Goal: Transaction & Acquisition: Purchase product/service

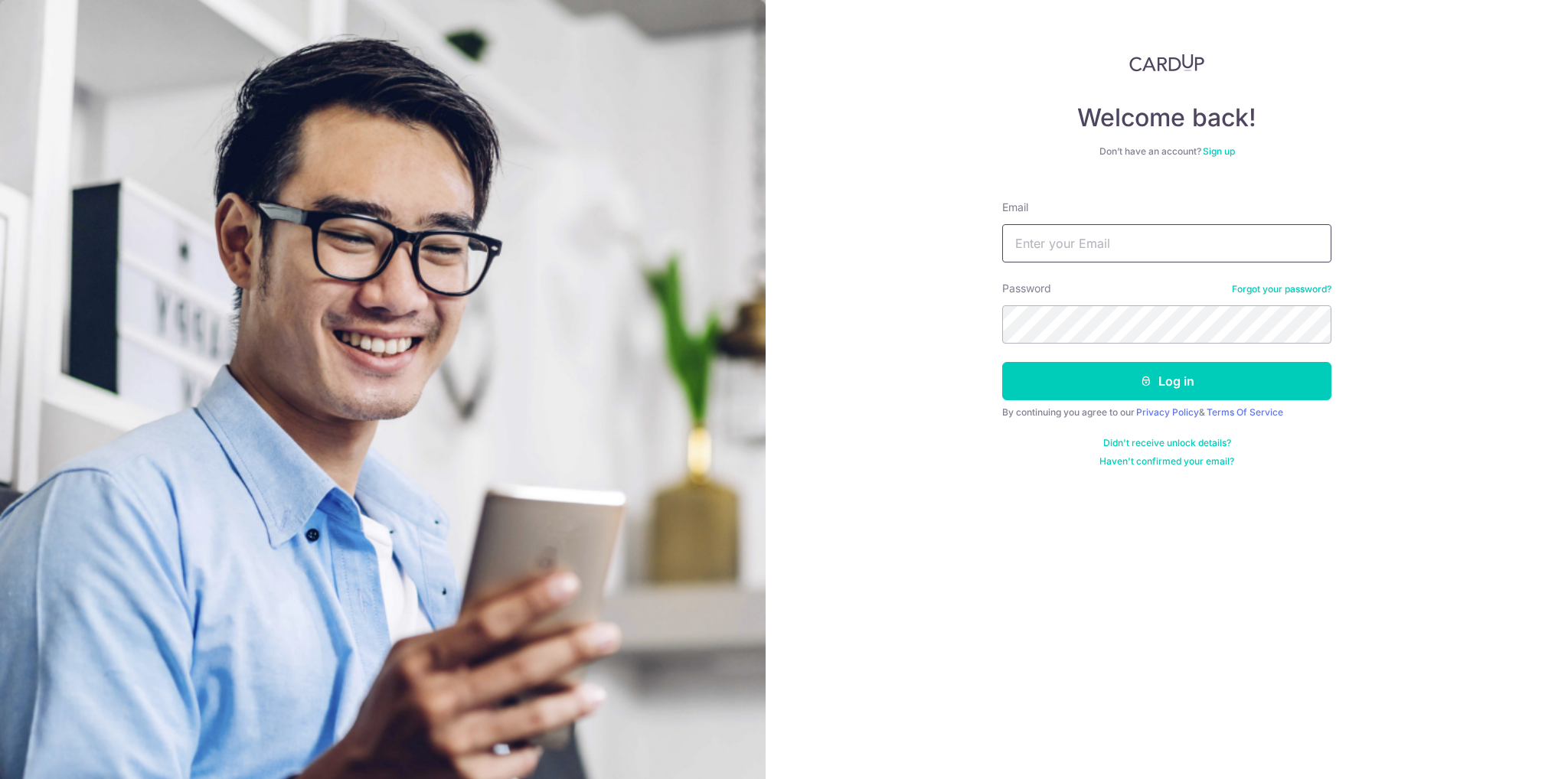
click at [1170, 246] on input "Email" at bounding box center [1167, 243] width 329 height 38
type input "hitesh04@gmail.com"
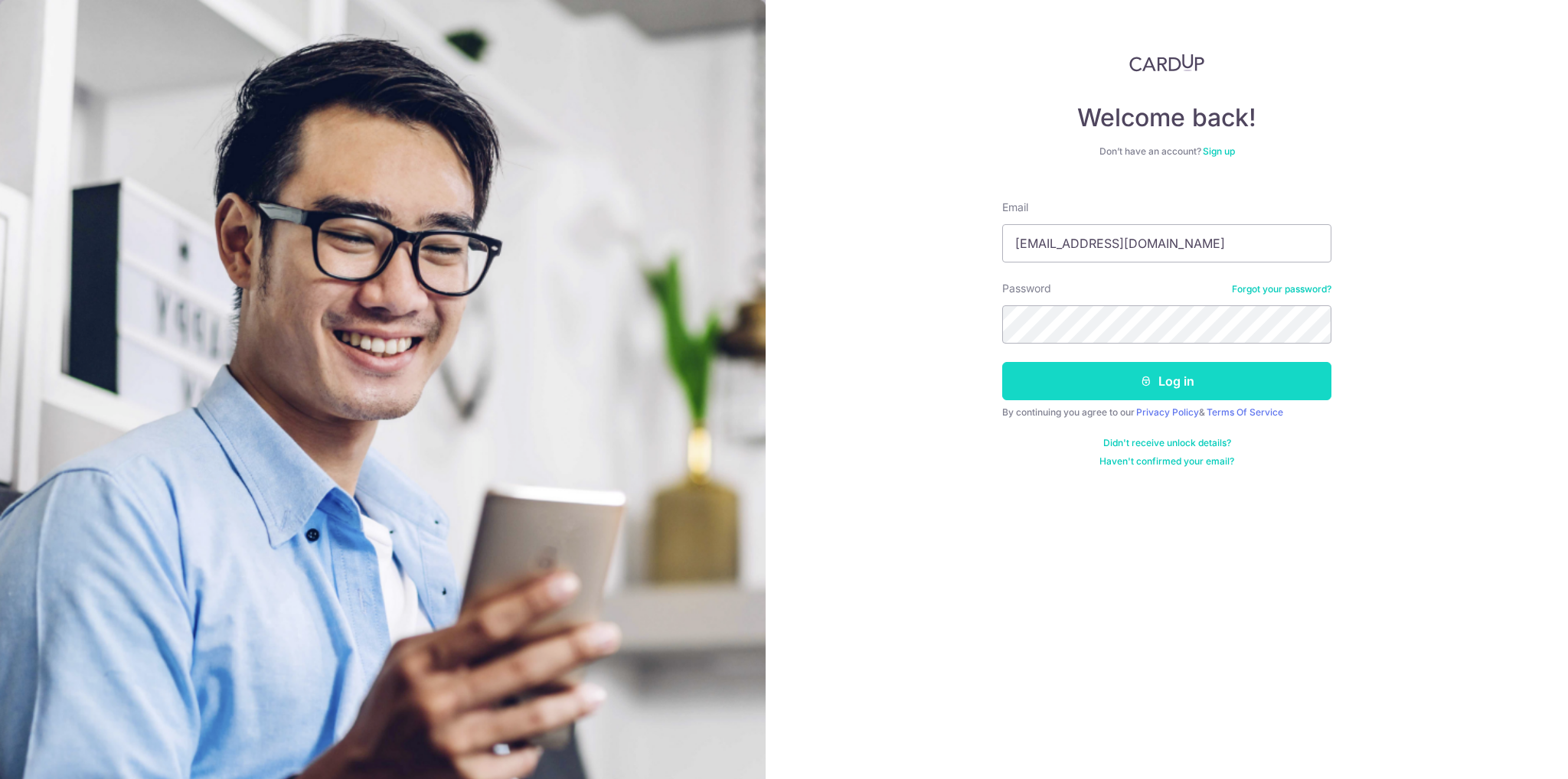
click at [1131, 386] on button "Log in" at bounding box center [1167, 381] width 329 height 38
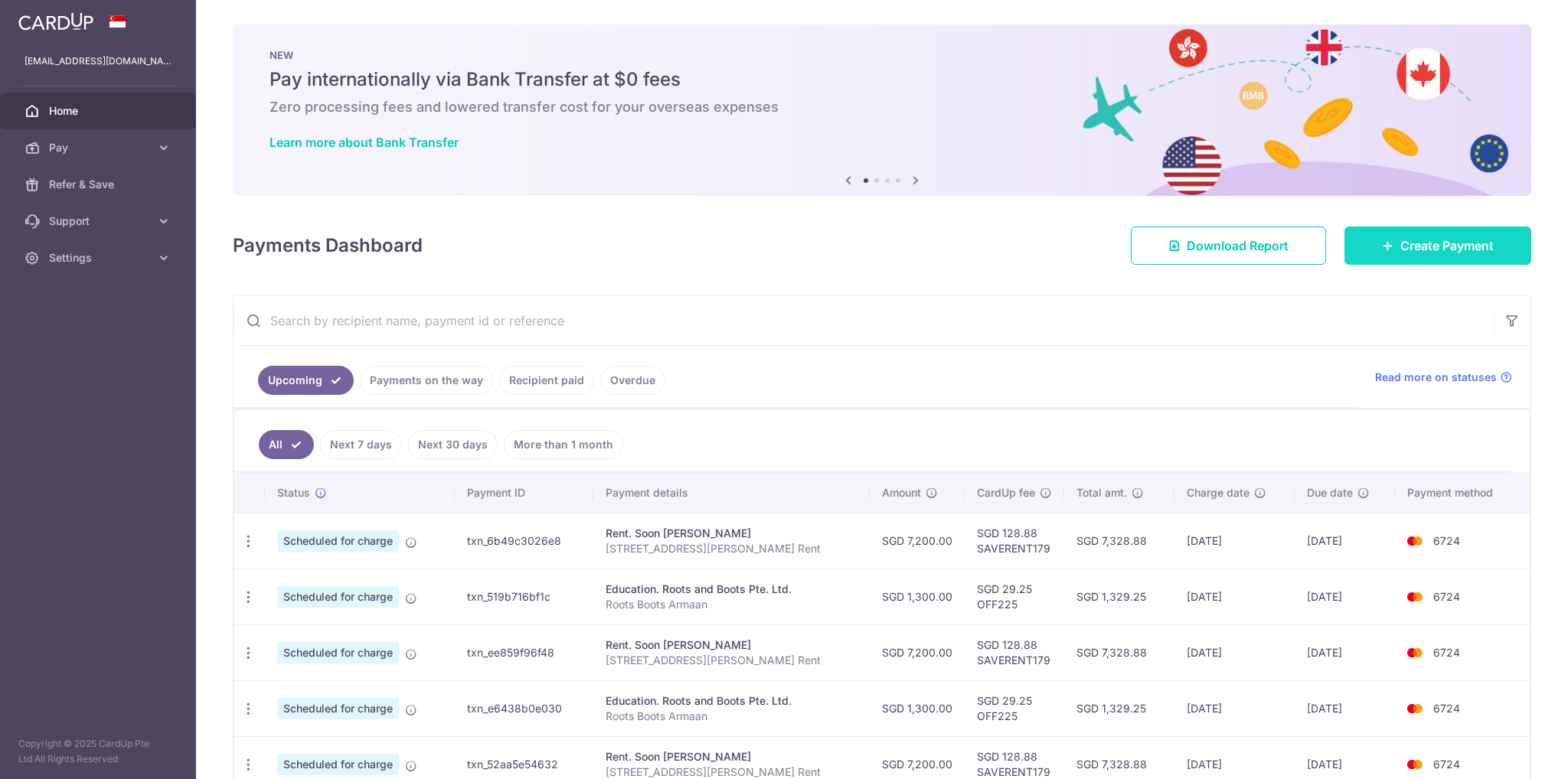
click at [1401, 252] on span "Create Payment" at bounding box center [1447, 245] width 94 height 18
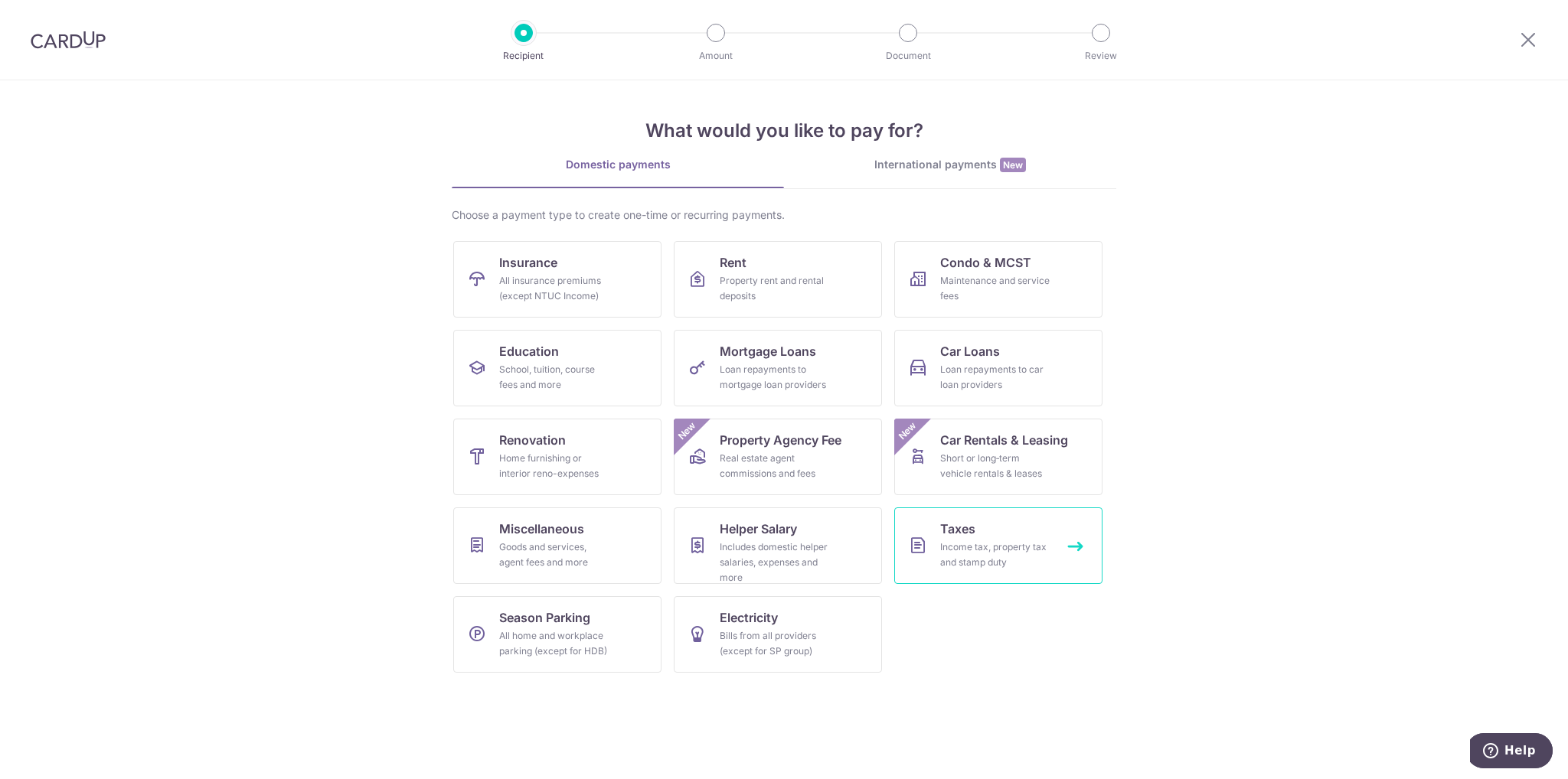
click at [1015, 561] on div "Income tax, property tax and stamp duty" at bounding box center [995, 555] width 111 height 30
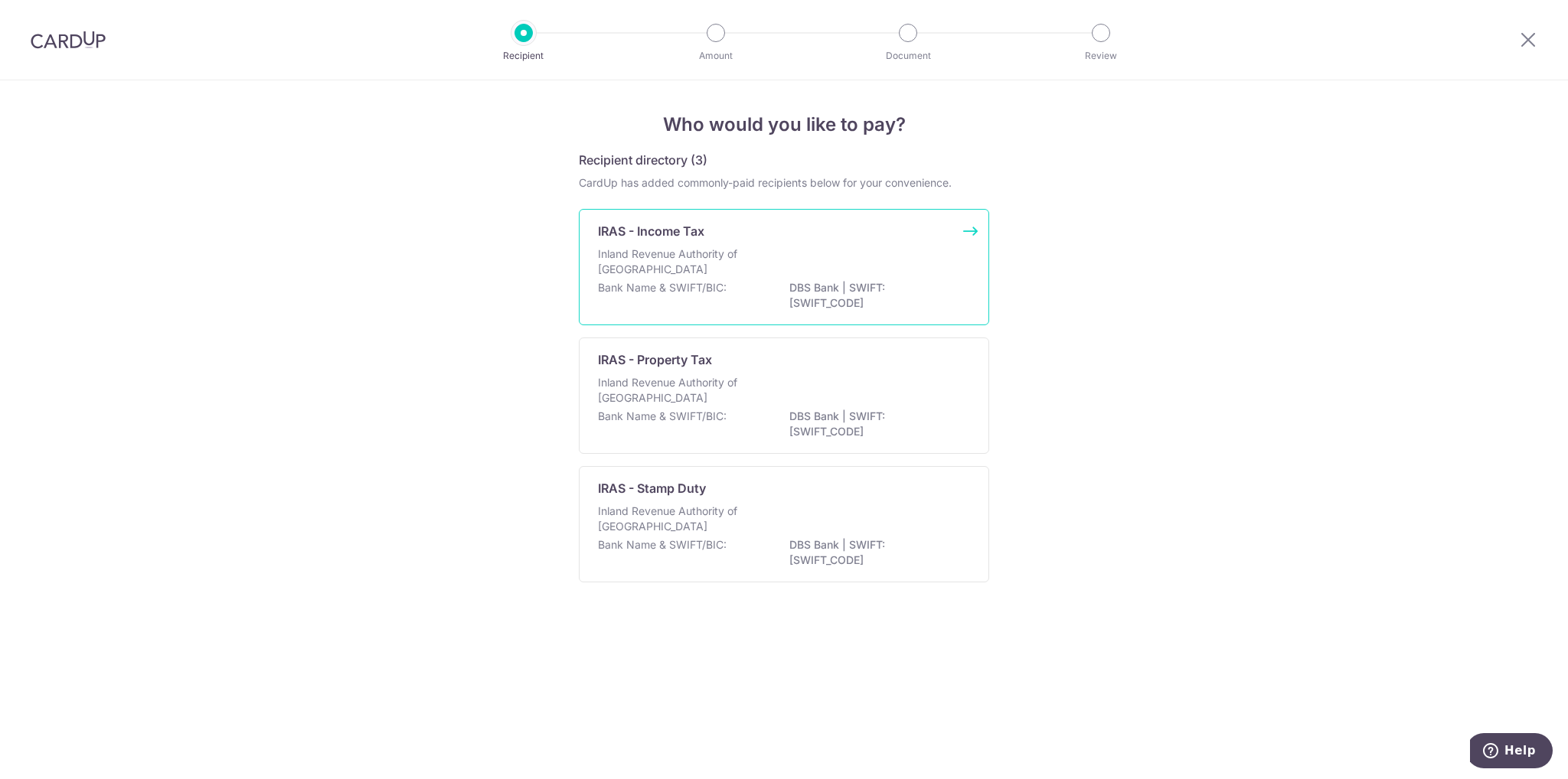
click at [685, 315] on div "IRAS - Income Tax Inland Revenue Authority of Singapore Bank Name & SWIFT/BIC: …" at bounding box center [784, 267] width 410 height 116
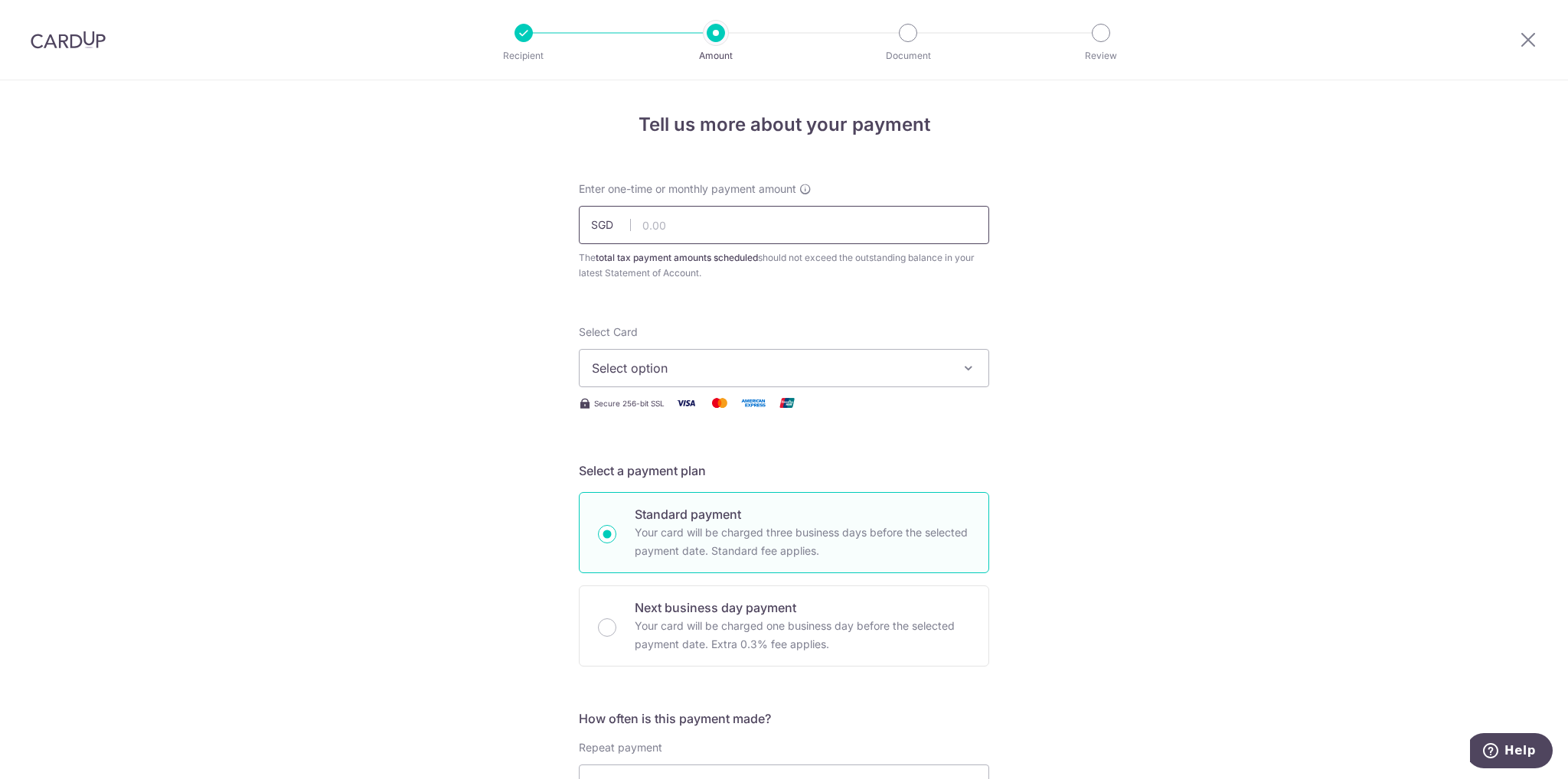
click at [799, 230] on input "text" at bounding box center [784, 225] width 410 height 38
type input "28,744.02"
click at [694, 375] on span "Select option" at bounding box center [770, 368] width 357 height 18
drag, startPoint x: 679, startPoint y: 469, endPoint x: 967, endPoint y: 464, distance: 288.0
click at [679, 469] on span "**** 6724" at bounding box center [658, 477] width 59 height 18
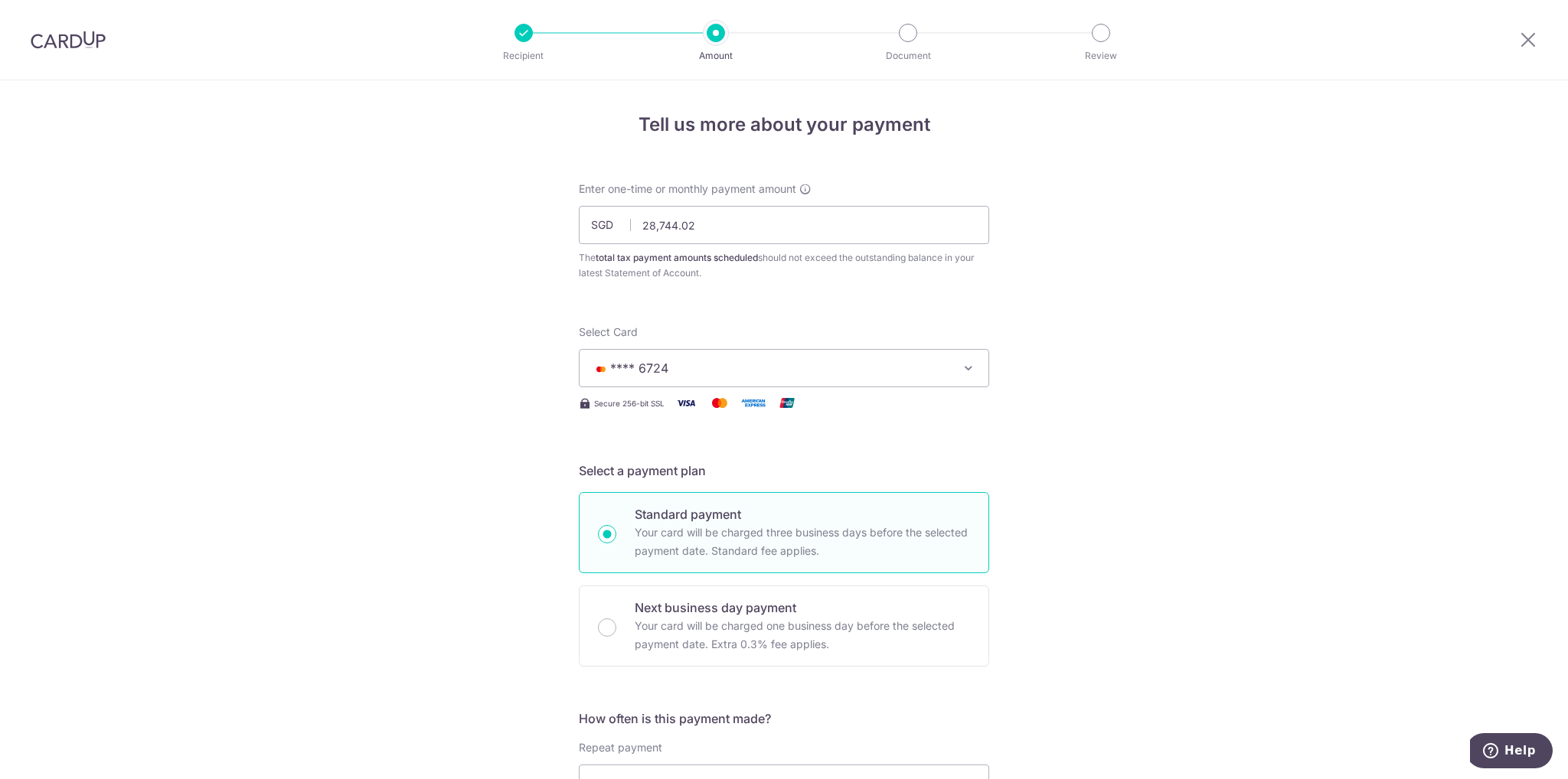
scroll to position [230, 0]
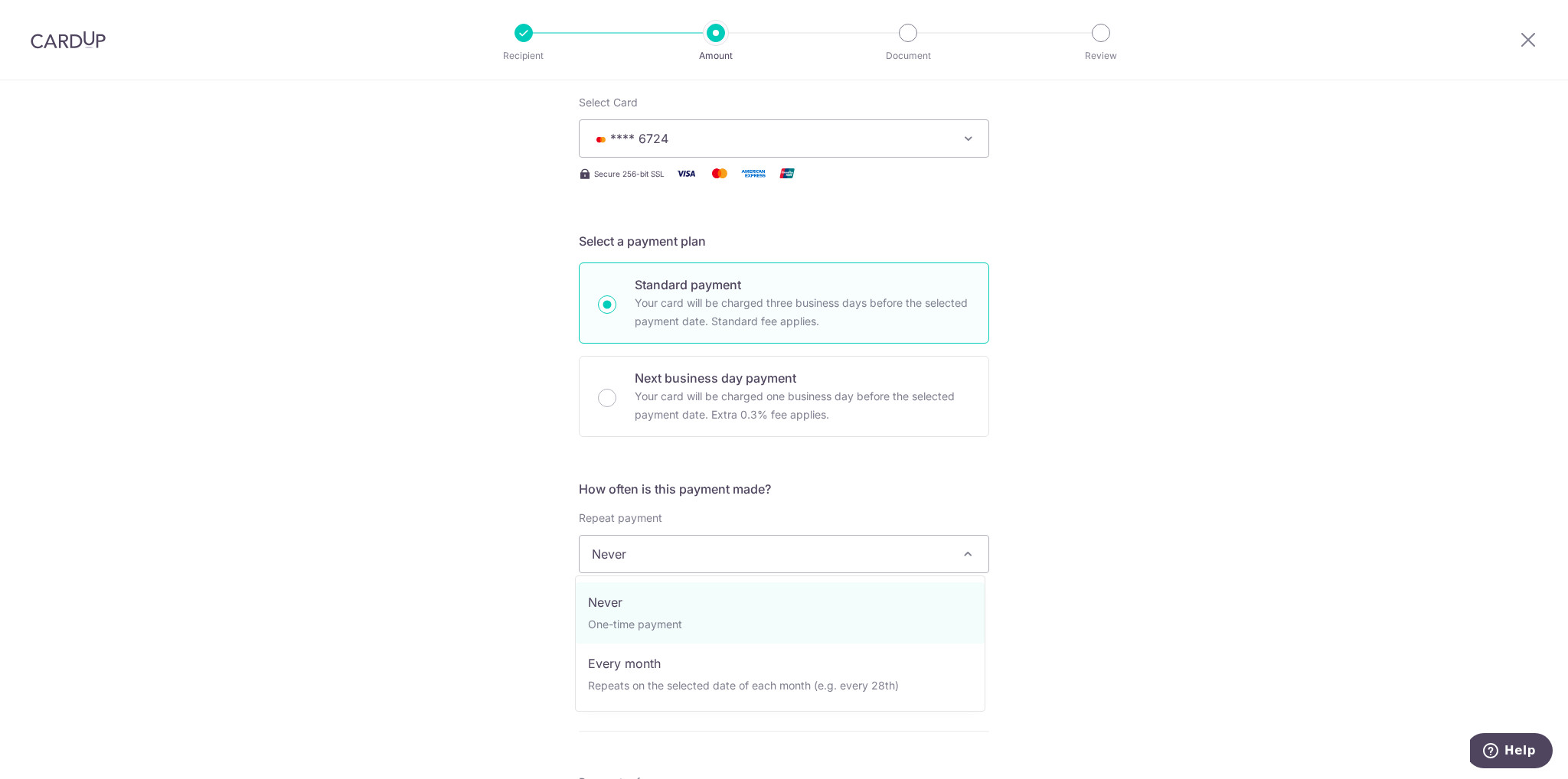
click at [702, 546] on span "Never" at bounding box center [784, 554] width 409 height 37
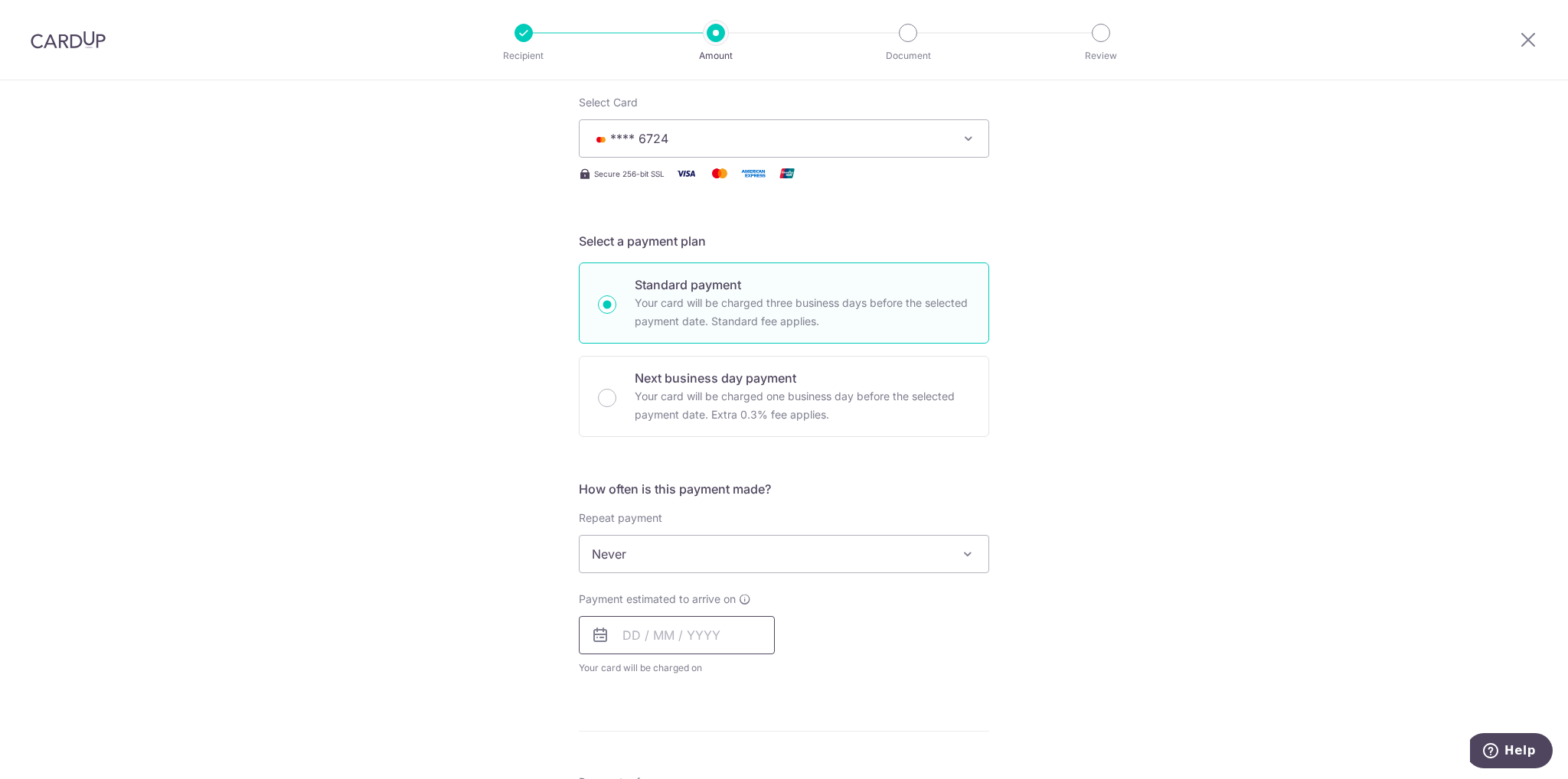
click at [635, 640] on input "text" at bounding box center [676, 635] width 196 height 38
click at [940, 628] on div "Payment estimated to arrive on Prev Next Oct Nov Dec 2025 2026 Sun Mon Tue Wed …" at bounding box center [783, 633] width 428 height 84
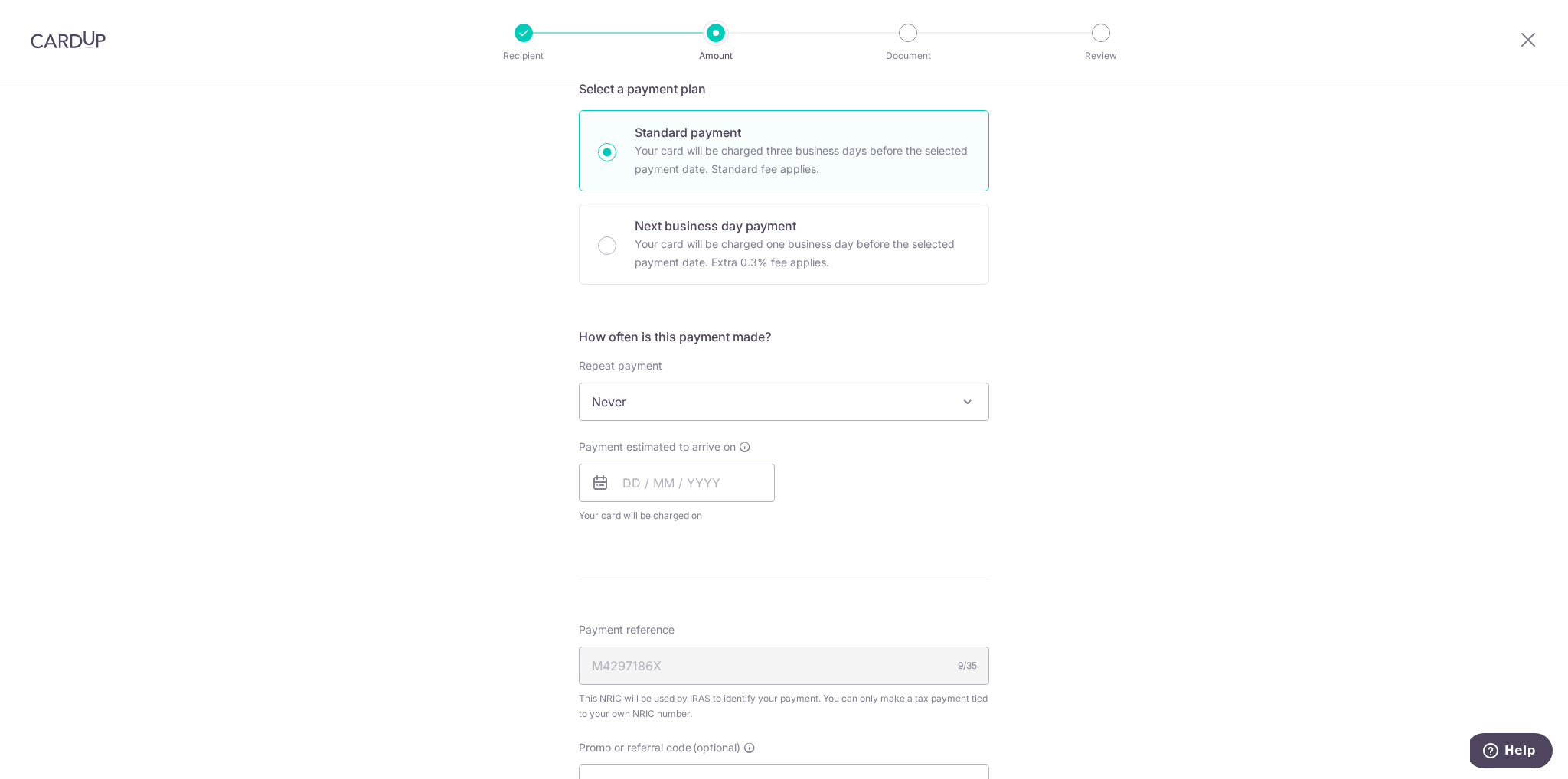
scroll to position [383, 0]
click at [662, 463] on input "text" at bounding box center [676, 482] width 196 height 38
click at [670, 688] on link "21" at bounding box center [671, 683] width 25 height 25
type input "21/10/2025"
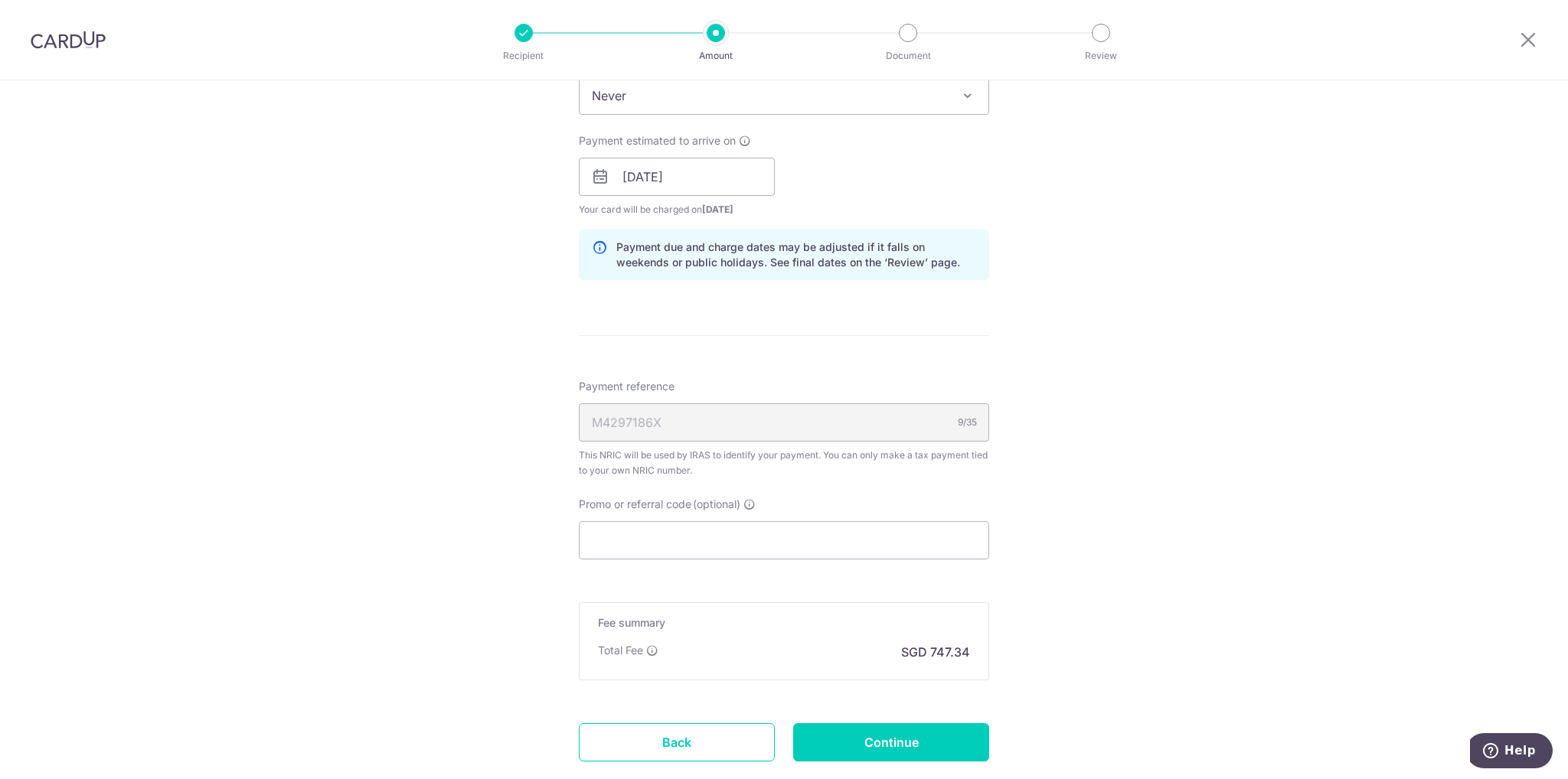
scroll to position [689, 0]
click at [744, 543] on input "Promo or referral code (optional)" at bounding box center [784, 540] width 410 height 38
paste input "BBTAX25R"
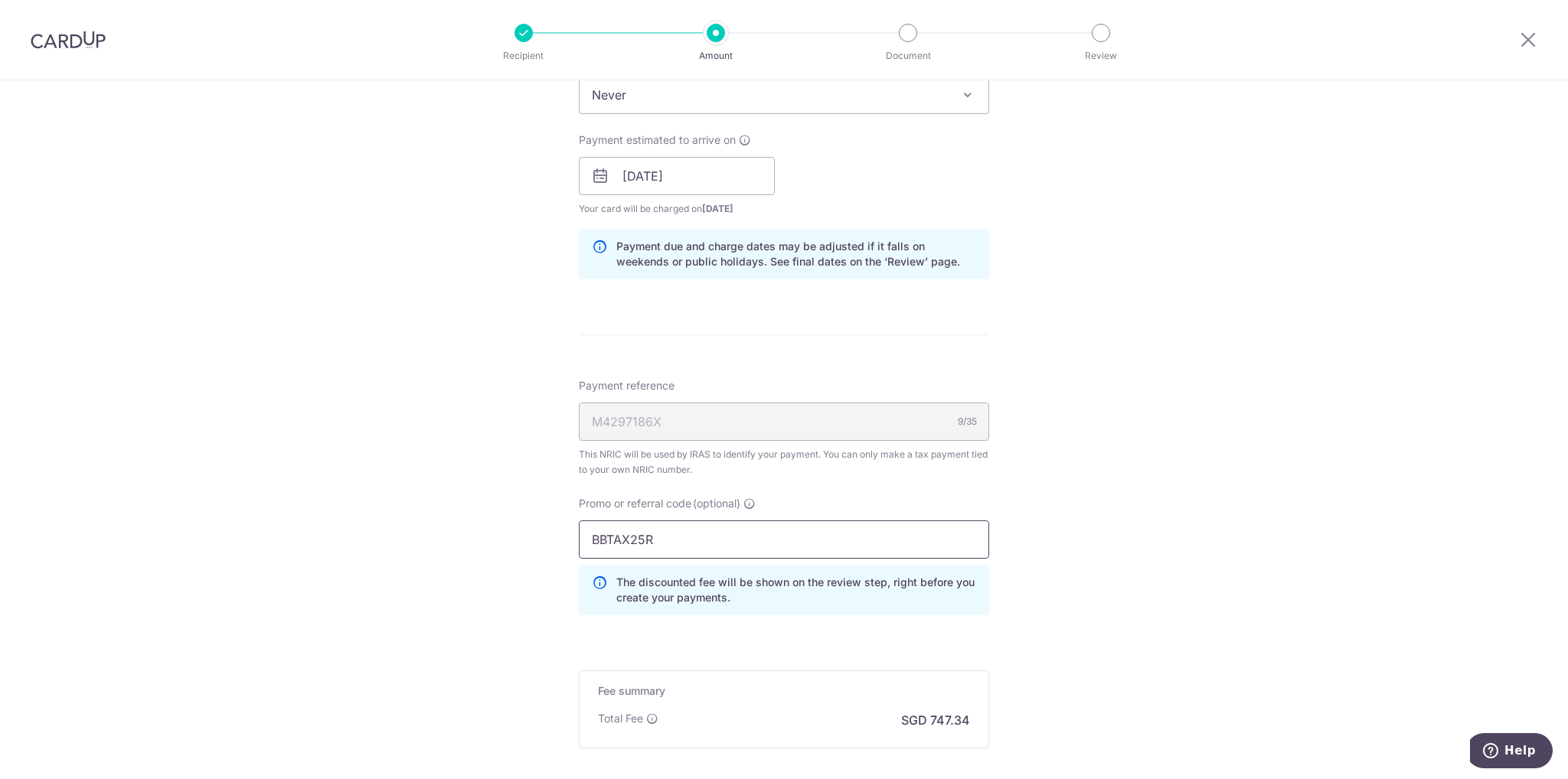
type input "BBTAX25R"
click at [1081, 557] on div "Tell us more about your payment Enter one-time or monthly payment amount SGD 28…" at bounding box center [784, 167] width 1568 height 1553
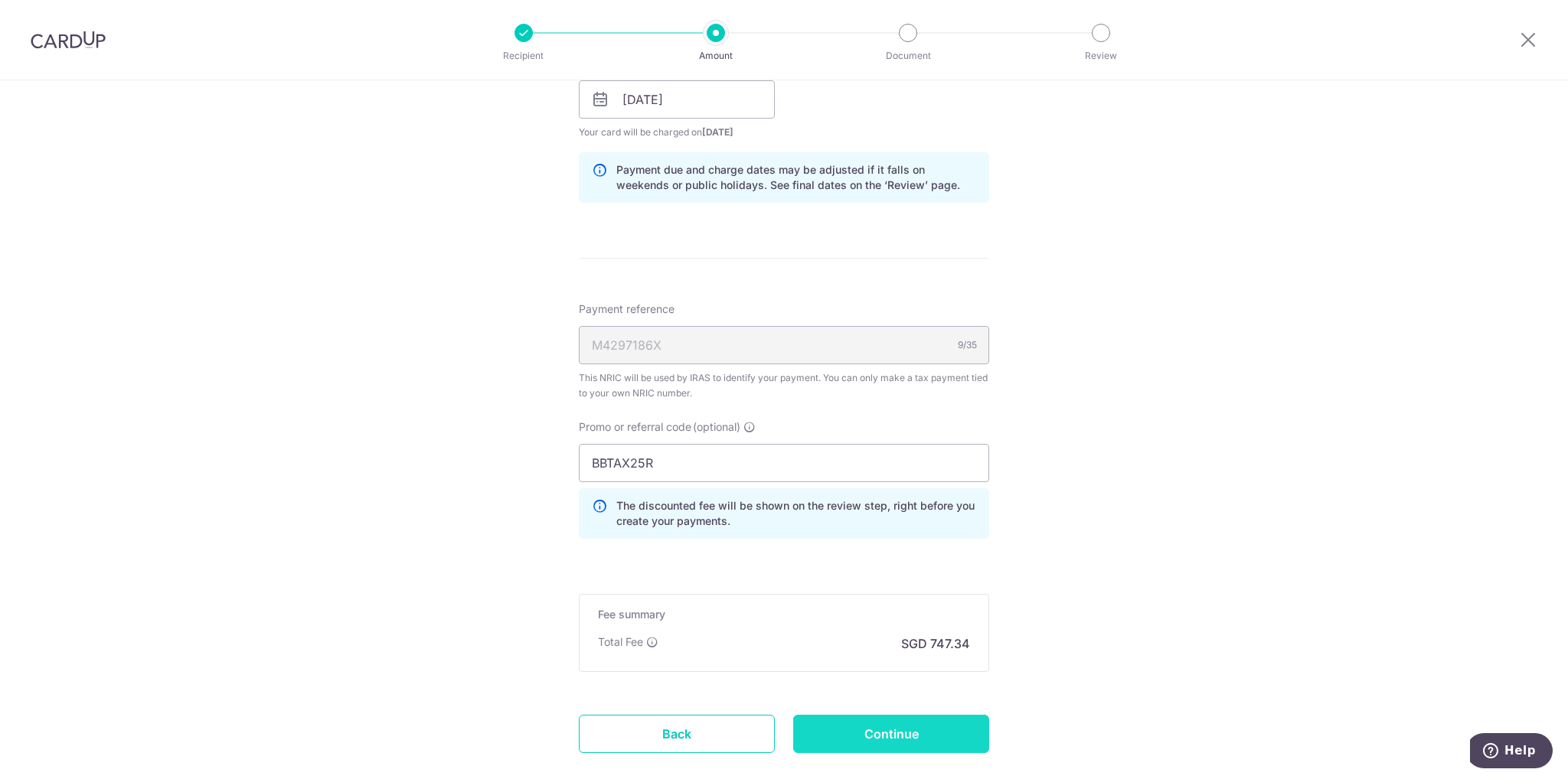
click at [904, 745] on input "Continue" at bounding box center [891, 734] width 196 height 38
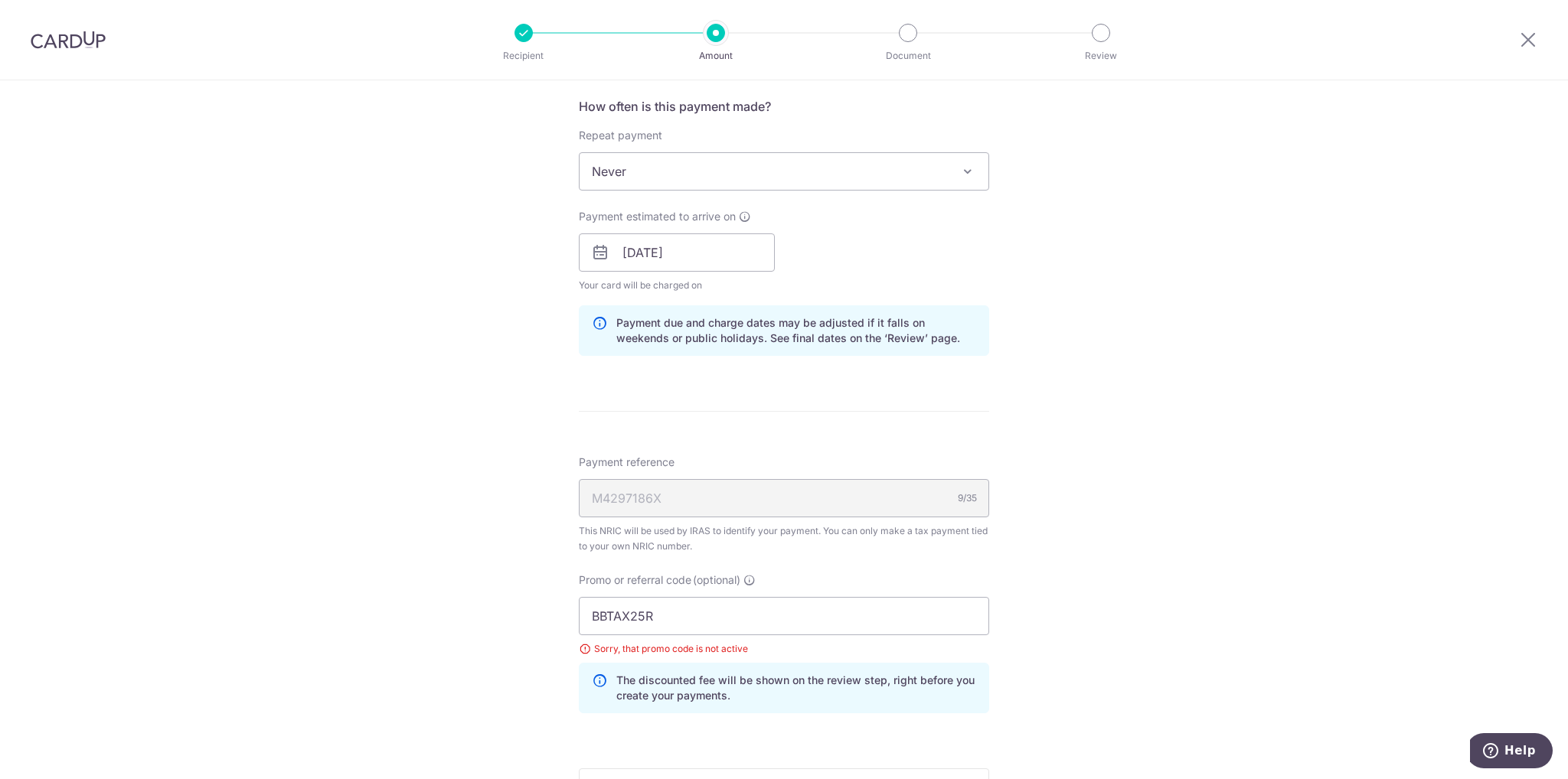
scroll to position [874, 0]
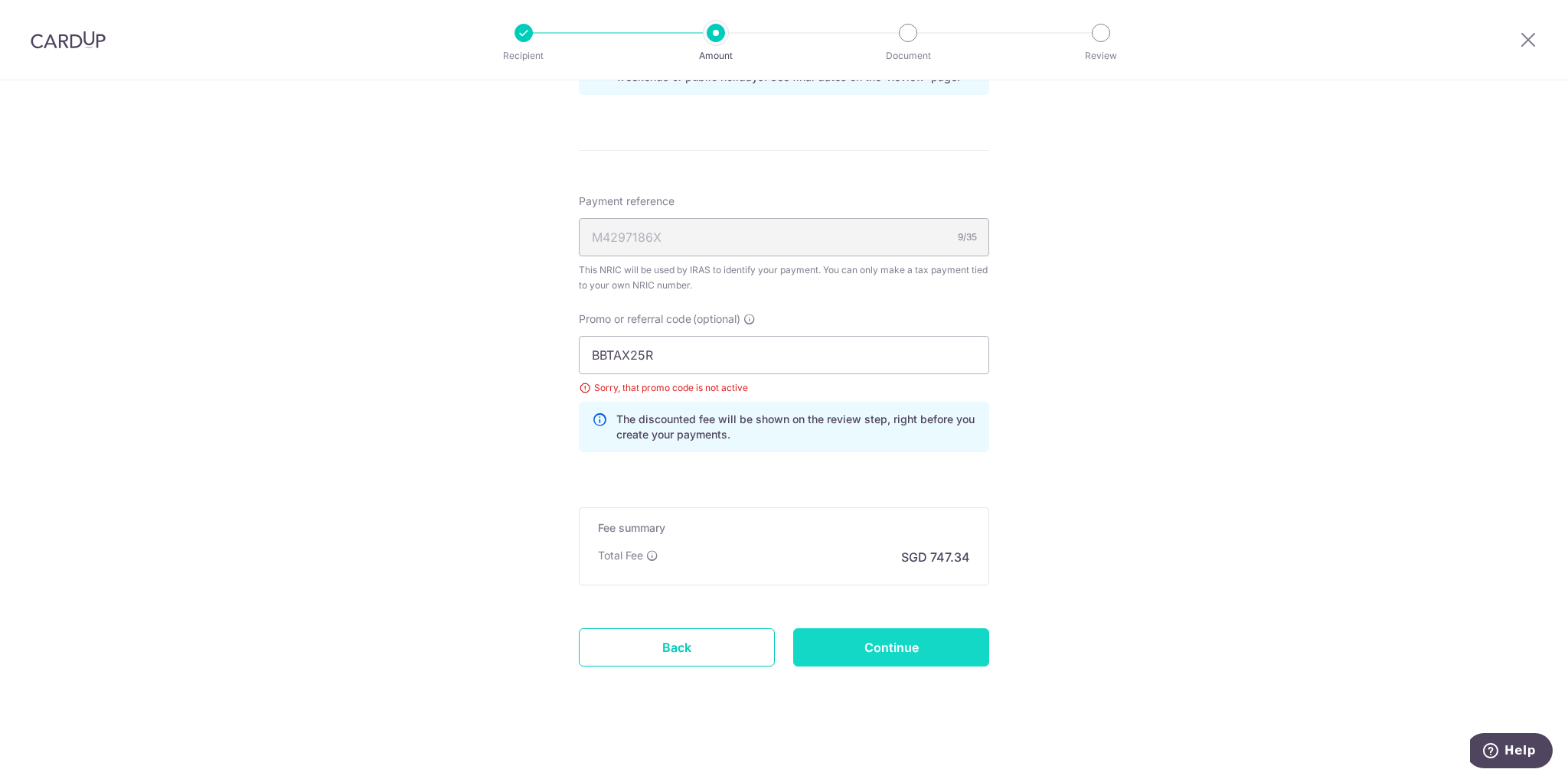
click at [871, 637] on input "Continue" at bounding box center [891, 648] width 196 height 38
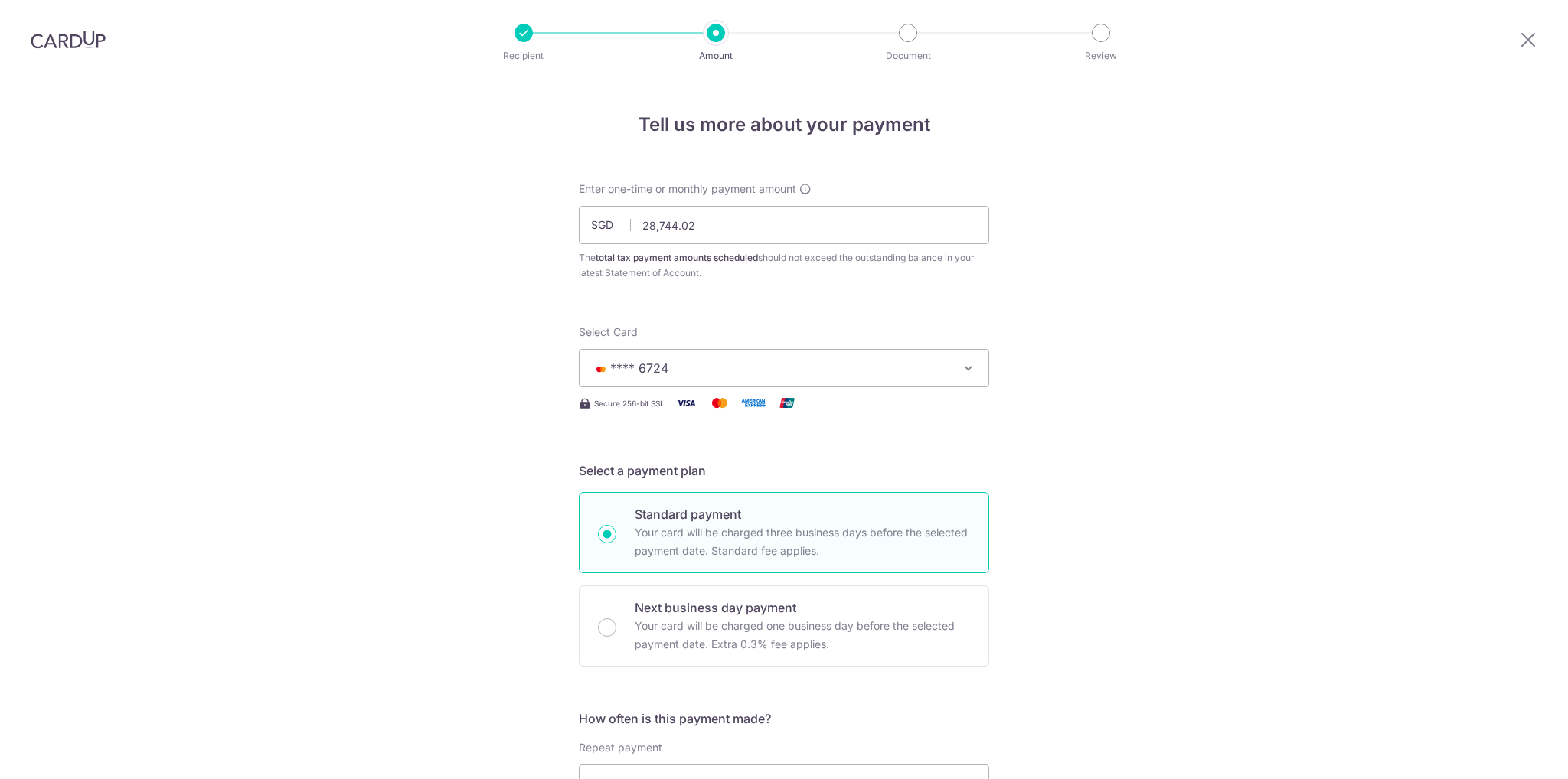
scroll to position [874, 0]
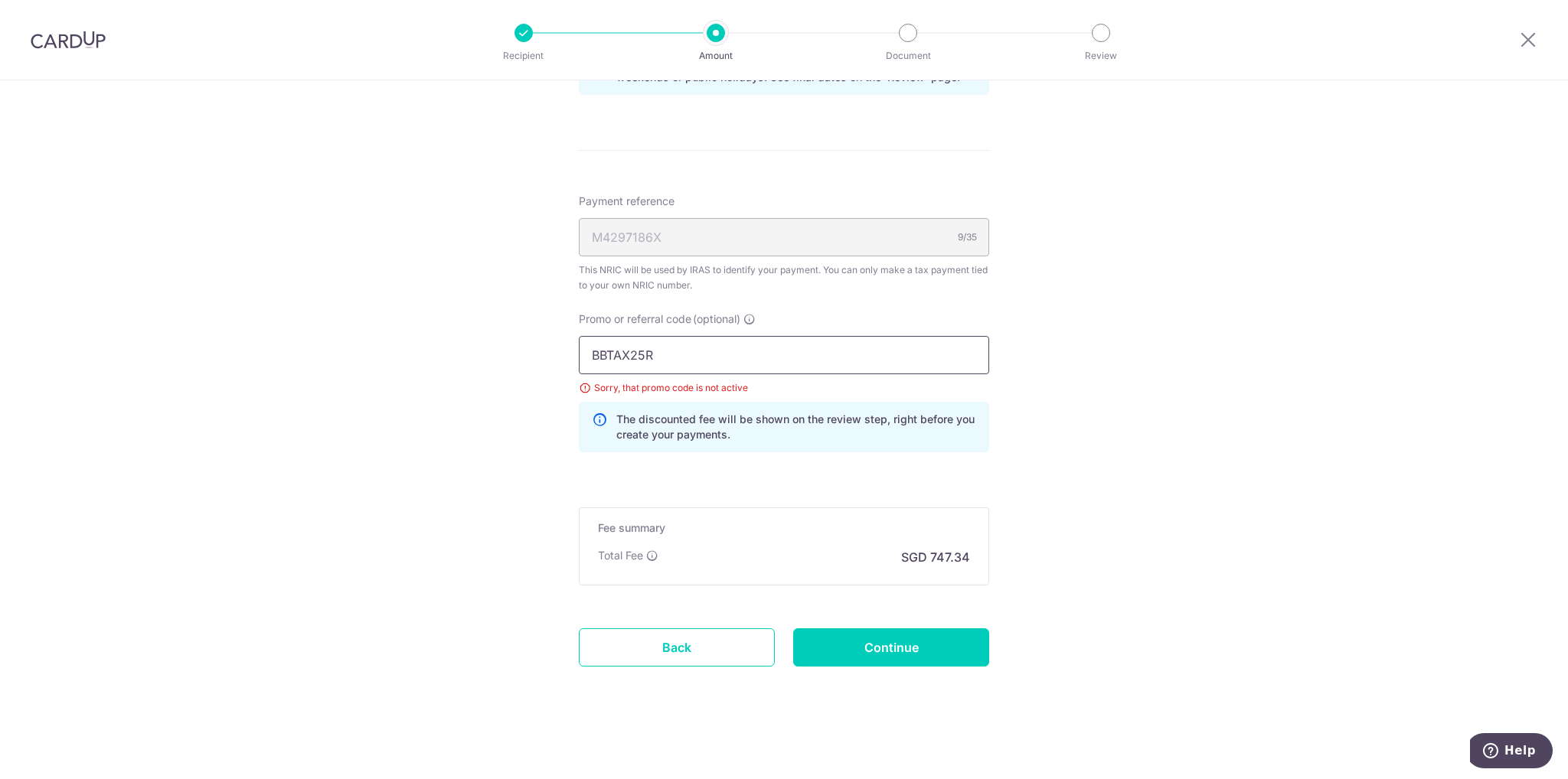
drag, startPoint x: 717, startPoint y: 352, endPoint x: 272, endPoint y: 344, distance: 445.1
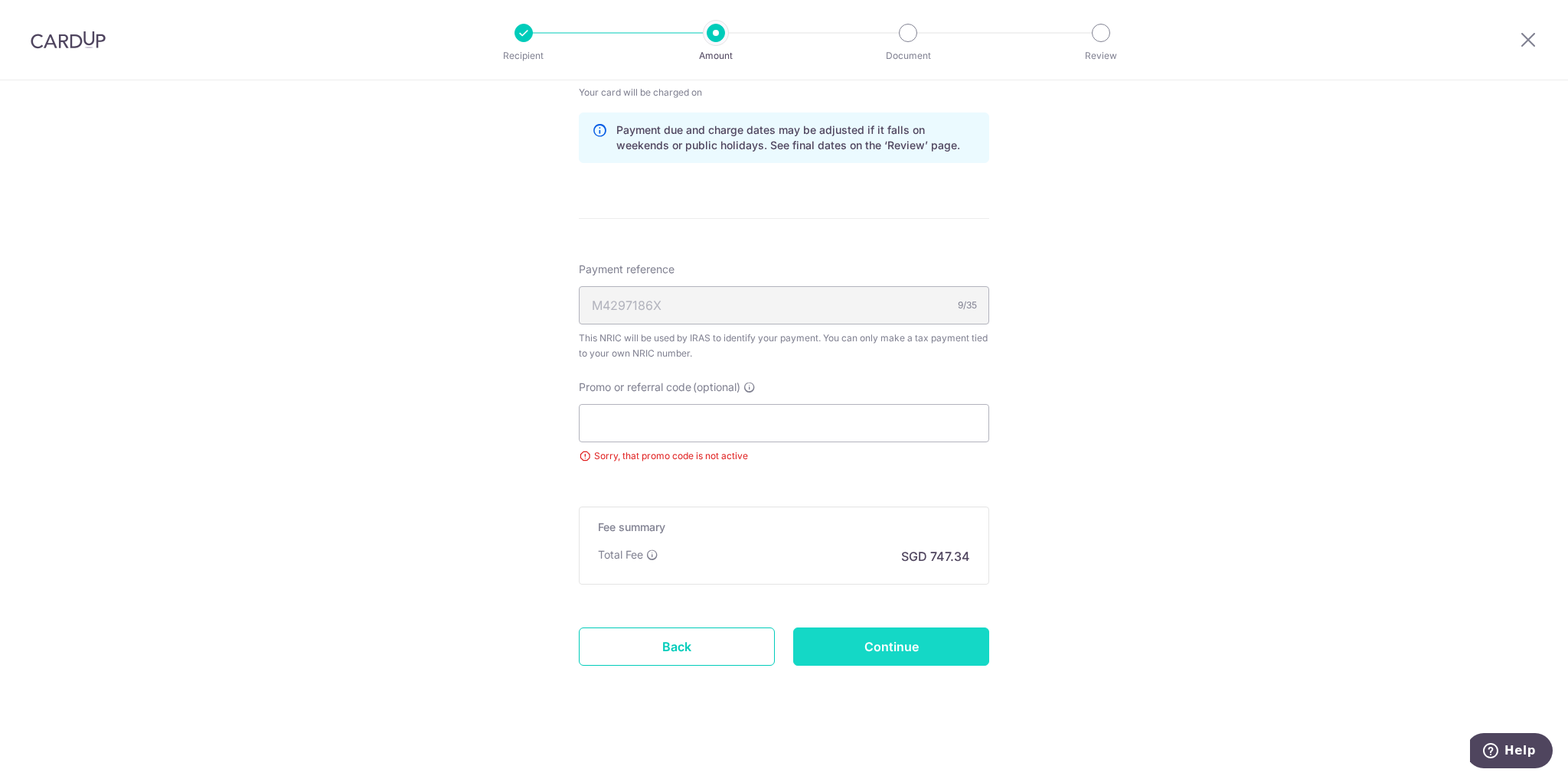
click at [932, 638] on input "Continue" at bounding box center [891, 647] width 196 height 38
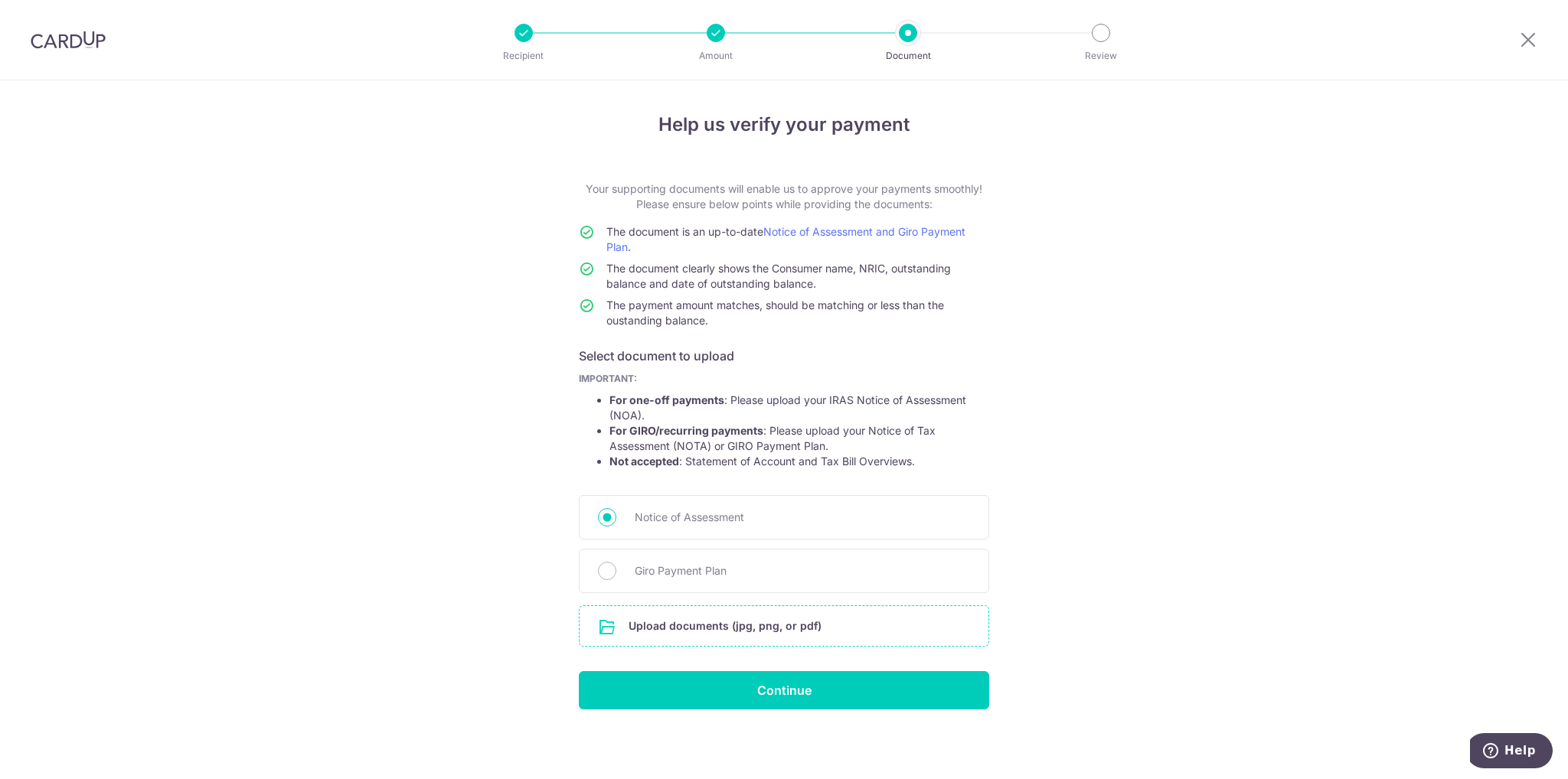
click at [702, 637] on input "file" at bounding box center [784, 626] width 409 height 40
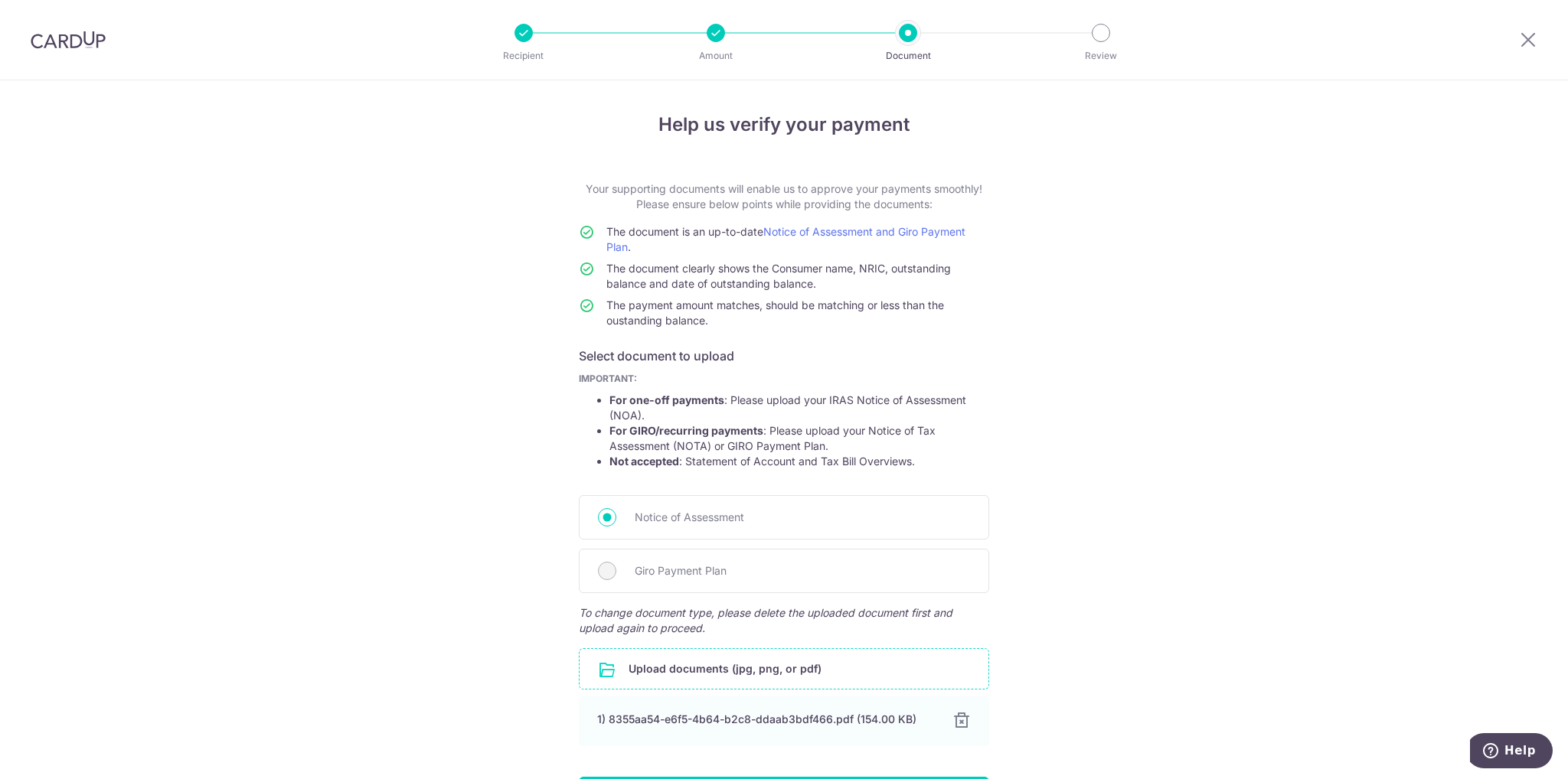
click at [758, 665] on input "file" at bounding box center [784, 669] width 409 height 40
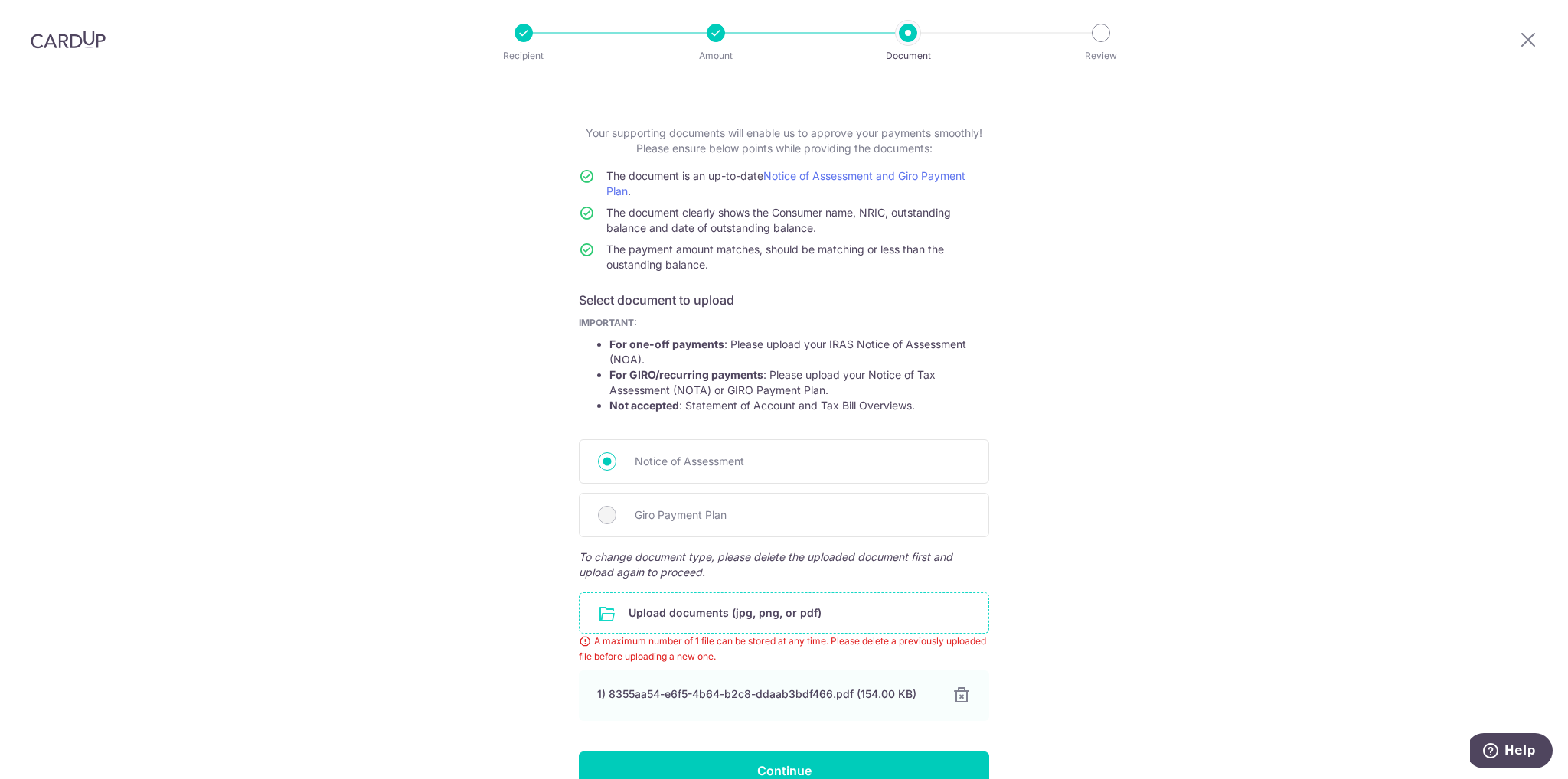
scroll to position [138, 0]
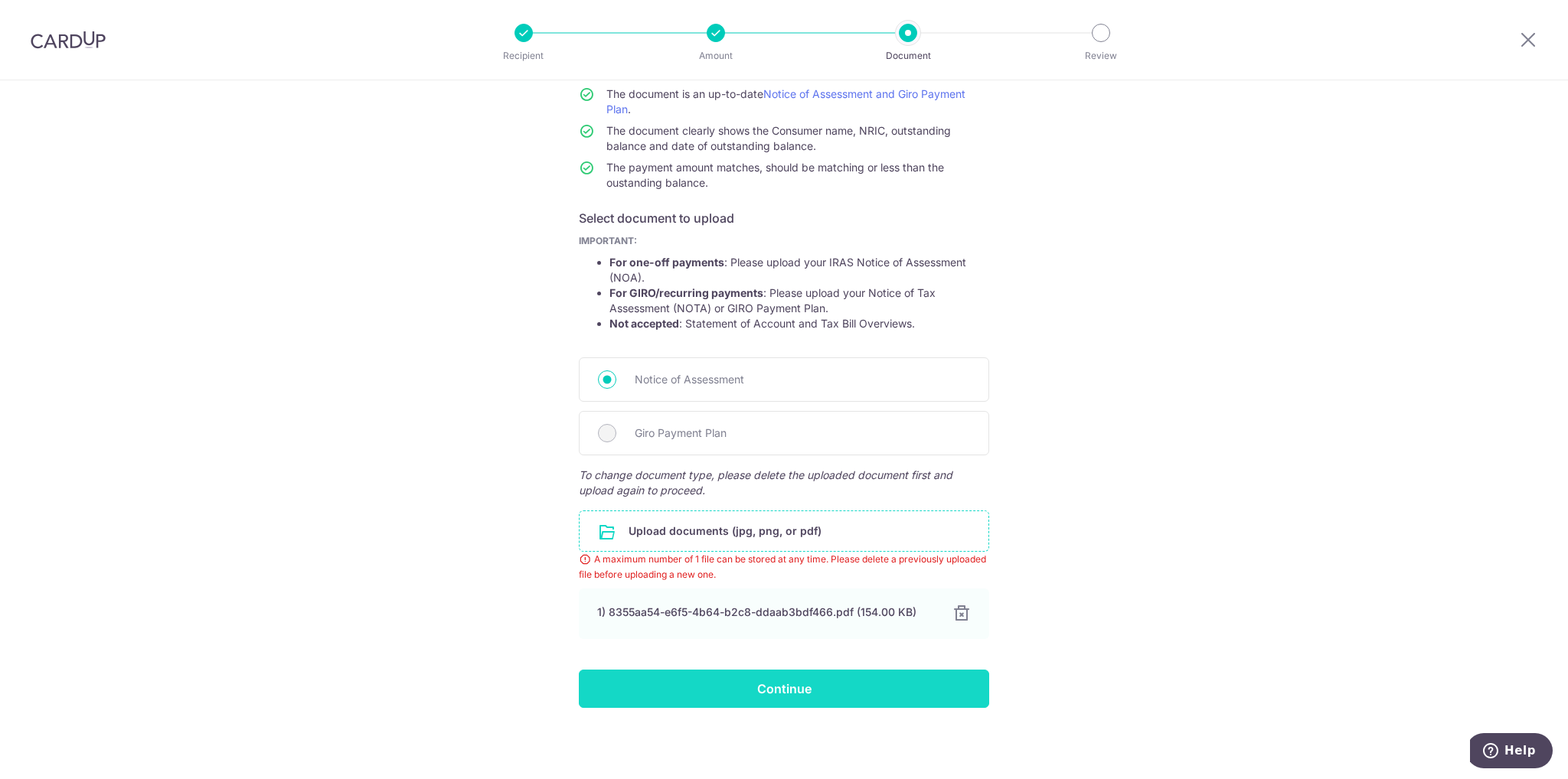
click at [819, 686] on input "Continue" at bounding box center [784, 688] width 410 height 38
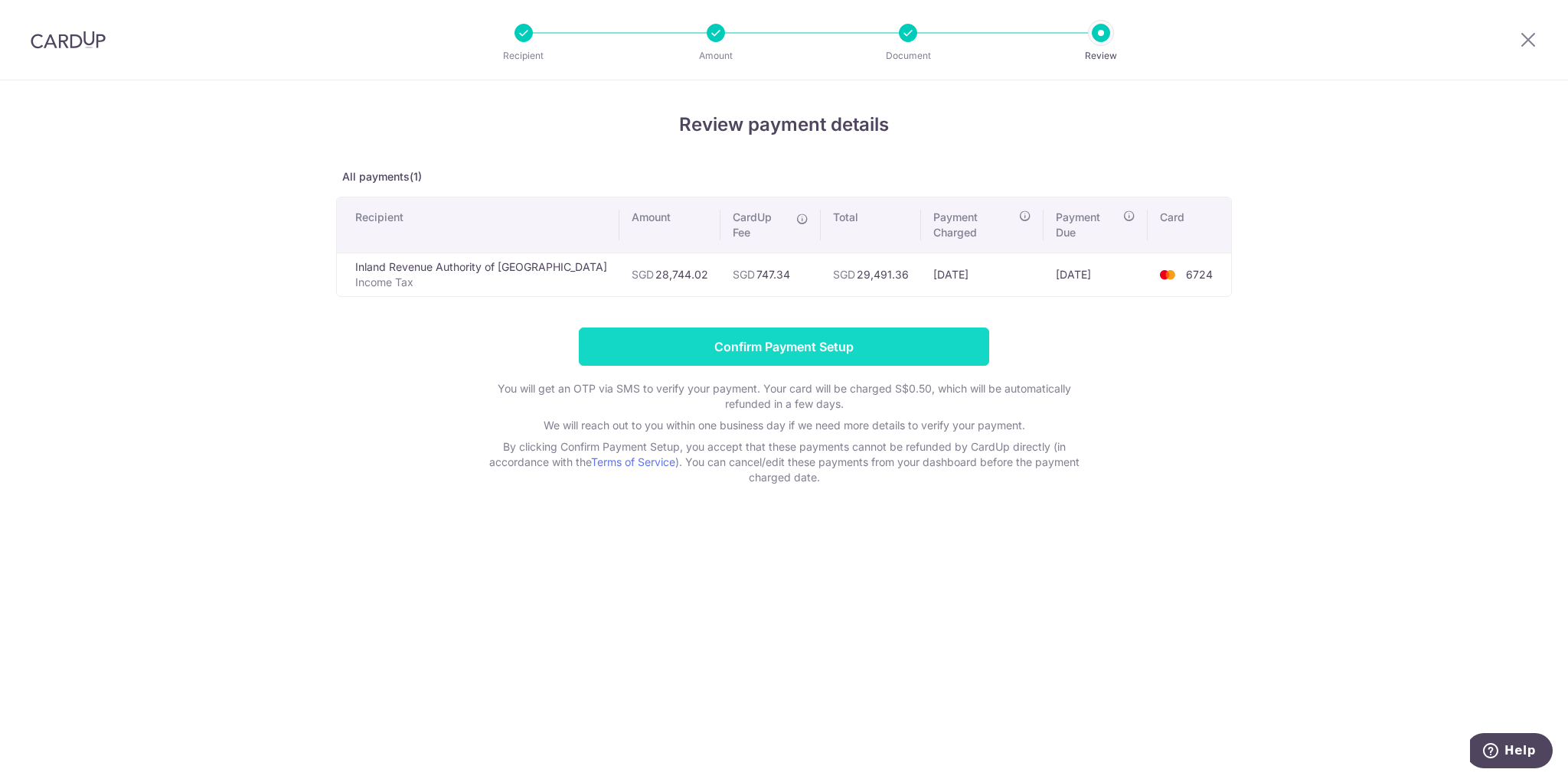
click at [732, 337] on input "Confirm Payment Setup" at bounding box center [784, 347] width 410 height 38
